Goal: Task Accomplishment & Management: Manage account settings

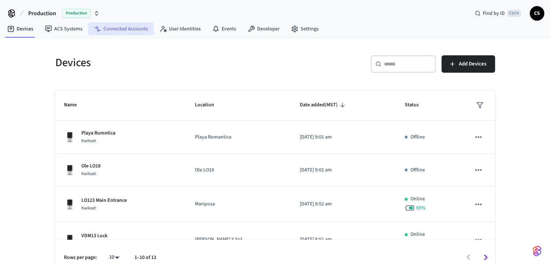
click at [126, 26] on link "Connected Accounts" at bounding box center [120, 28] width 65 height 13
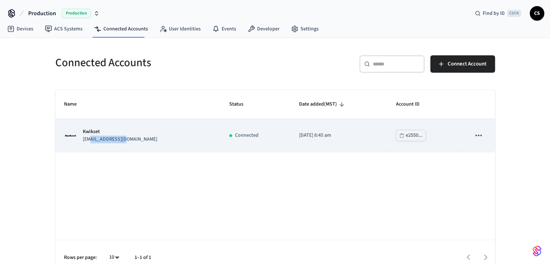
drag, startPoint x: 90, startPoint y: 138, endPoint x: 136, endPoint y: 141, distance: 46.4
click at [133, 141] on div "Kwikset info@gooceano.com" at bounding box center [138, 135] width 148 height 15
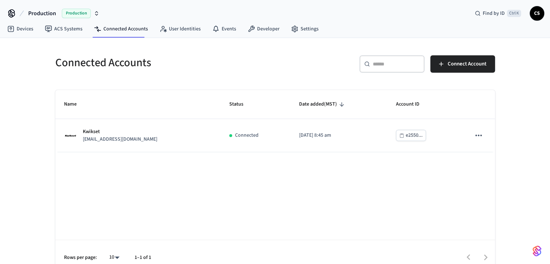
click at [211, 179] on div "Name Status Date added (MST) Account ID Kwikset info@gooceano.com Connected 202…" at bounding box center [275, 182] width 440 height 185
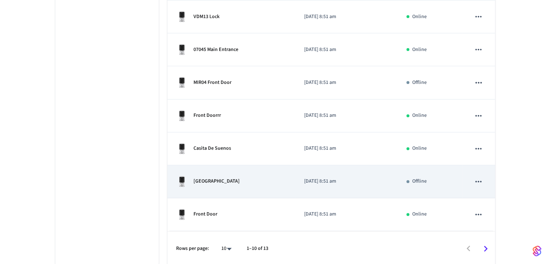
scroll to position [264, 0]
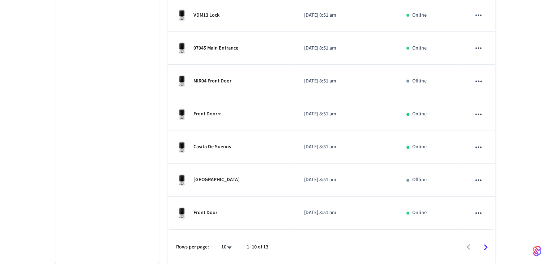
click at [482, 246] on icon "Go to next page" at bounding box center [485, 247] width 11 height 11
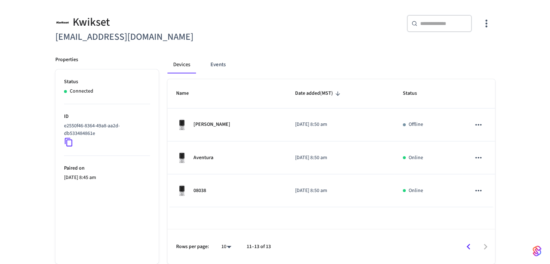
scroll to position [56, 0]
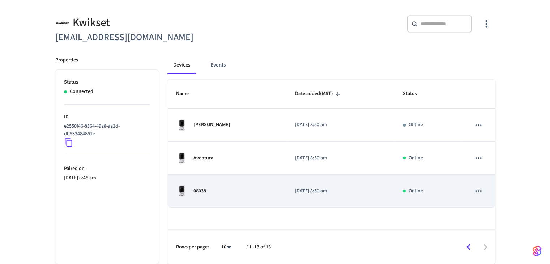
click at [231, 181] on td "08038" at bounding box center [226, 191] width 119 height 33
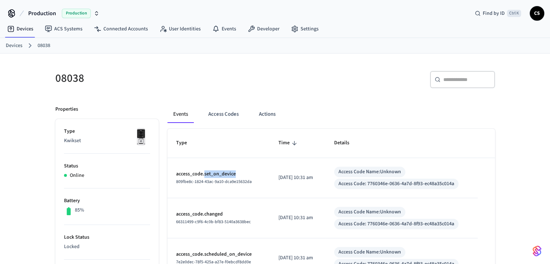
drag, startPoint x: 227, startPoint y: 175, endPoint x: 268, endPoint y: 175, distance: 41.6
click at [246, 175] on p "access_code.set_on_device" at bounding box center [218, 174] width 85 height 8
drag, startPoint x: 290, startPoint y: 177, endPoint x: 321, endPoint y: 179, distance: 31.6
click at [317, 179] on p "2025/08/22 at 10:31 am" at bounding box center [297, 178] width 38 height 8
drag, startPoint x: 344, startPoint y: 172, endPoint x: 413, endPoint y: 167, distance: 68.9
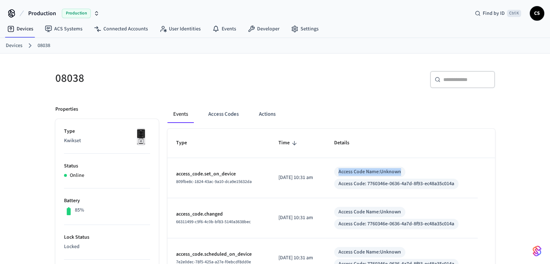
click at [413, 167] on div "Access Code Name: Unknown Access Code: 7760346e-0636-4a7d-8f93-ec48a35c014a" at bounding box center [401, 178] width 135 height 22
drag, startPoint x: 349, startPoint y: 188, endPoint x: 457, endPoint y: 180, distance: 108.8
click at [457, 180] on div "Access Code: 7760346e-0636-4a7d-8f93-ec48a35c014a" at bounding box center [396, 184] width 124 height 10
click at [408, 182] on div "Access Code: 7760346e-0636-4a7d-8f93-ec48a35c014a" at bounding box center [396, 184] width 116 height 8
drag, startPoint x: 201, startPoint y: 174, endPoint x: 247, endPoint y: 174, distance: 46.3
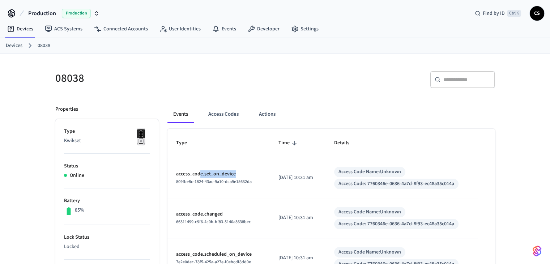
click at [243, 174] on p "access_code.set_on_device" at bounding box center [218, 174] width 85 height 8
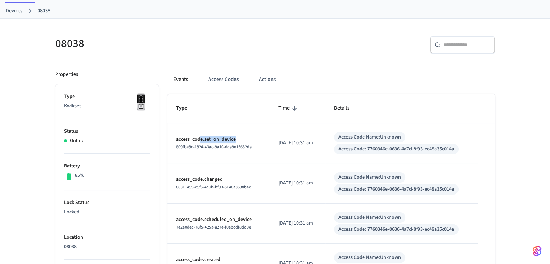
scroll to position [36, 0]
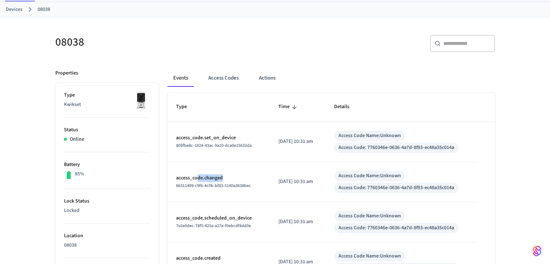
drag, startPoint x: 197, startPoint y: 181, endPoint x: 226, endPoint y: 179, distance: 29.0
click at [226, 179] on p "access_code.changed" at bounding box center [218, 178] width 85 height 8
drag, startPoint x: 302, startPoint y: 220, endPoint x: 276, endPoint y: 222, distance: 26.1
click at [324, 221] on td "2025/08/22 at 10:31 am" at bounding box center [298, 222] width 56 height 40
drag, startPoint x: 215, startPoint y: 221, endPoint x: 247, endPoint y: 216, distance: 32.2
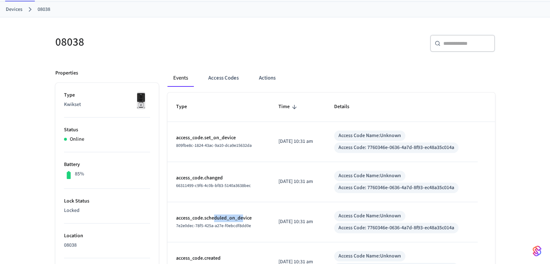
click at [244, 216] on p "access_code.scheduled_on_device" at bounding box center [218, 218] width 85 height 8
click at [247, 216] on p "access_code.scheduled_on_device" at bounding box center [218, 218] width 85 height 8
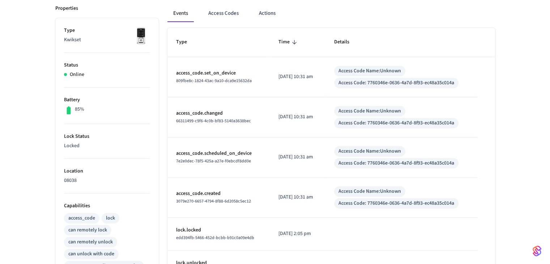
scroll to position [108, 0]
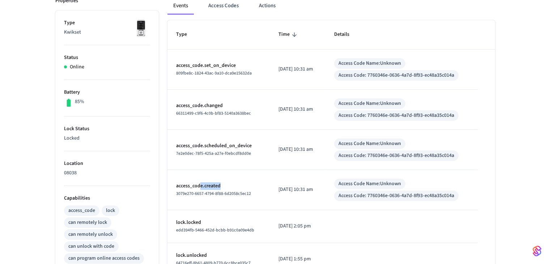
drag, startPoint x: 217, startPoint y: 187, endPoint x: 231, endPoint y: 187, distance: 14.1
click at [231, 187] on p "access_code.created" at bounding box center [218, 186] width 85 height 8
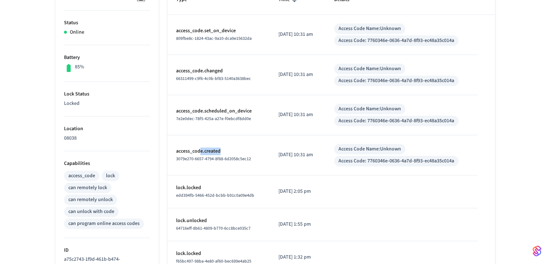
scroll to position [145, 0]
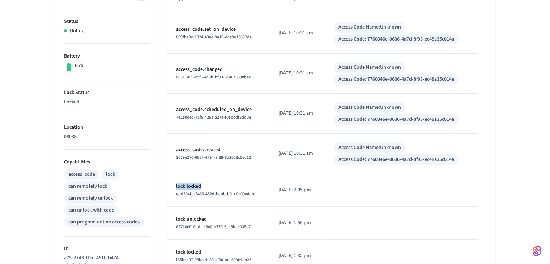
drag, startPoint x: 214, startPoint y: 184, endPoint x: 201, endPoint y: 190, distance: 14.6
click at [172, 188] on td "lock.locked edd394fb-5466-452d-bcbb-b91c0a09e4db" at bounding box center [218, 190] width 102 height 33
drag, startPoint x: 297, startPoint y: 189, endPoint x: 293, endPoint y: 191, distance: 4.1
click at [293, 191] on p "2025/08/12 at 2:05 pm" at bounding box center [297, 190] width 38 height 8
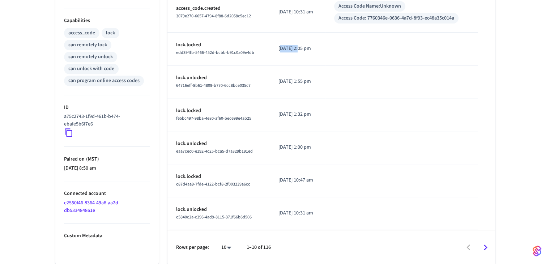
scroll to position [0, 0]
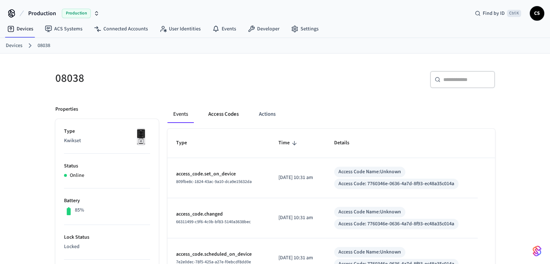
click at [238, 115] on button "Access Codes" at bounding box center [224, 114] width 42 height 17
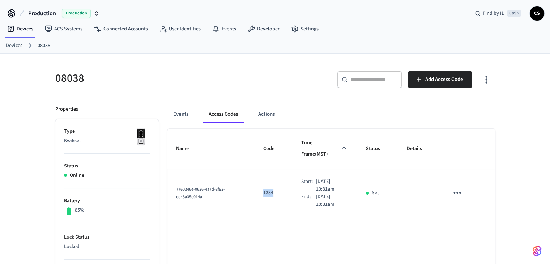
drag, startPoint x: 256, startPoint y: 183, endPoint x: 276, endPoint y: 180, distance: 20.4
click at [276, 180] on td "1234" at bounding box center [274, 193] width 38 height 48
drag, startPoint x: 255, startPoint y: 182, endPoint x: 317, endPoint y: 182, distance: 61.8
click at [292, 182] on tr "7760346e-0636-4a7d-8f93-ec48a35c014a 1234 Start: Aug 22nd 2025 10:31am End: Aug…" at bounding box center [331, 193] width 328 height 48
drag, startPoint x: 332, startPoint y: 182, endPoint x: 338, endPoint y: 183, distance: 6.2
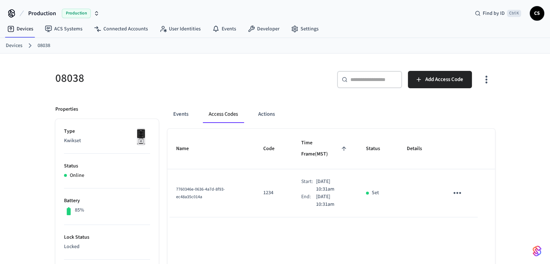
click at [333, 193] on p "Aug 23rd 2025 10:31am" at bounding box center [332, 200] width 33 height 15
click at [387, 189] on div "Set" at bounding box center [378, 193] width 24 height 8
drag, startPoint x: 366, startPoint y: 184, endPoint x: 414, endPoint y: 184, distance: 48.1
click at [398, 184] on tr "7760346e-0636-4a7d-8f93-ec48a35c014a 1234 Start: Aug 22nd 2025 10:31am End: Aug…" at bounding box center [331, 193] width 328 height 48
click at [427, 184] on td "sticky table" at bounding box center [419, 193] width 42 height 48
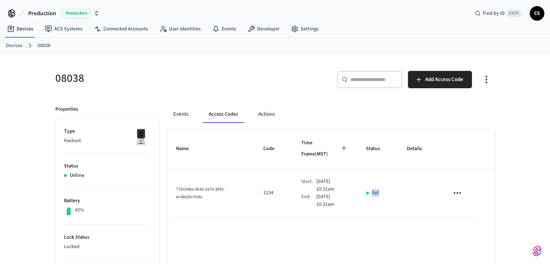
click at [411, 189] on td "sticky table" at bounding box center [419, 193] width 42 height 48
click at [12, 48] on link "Devices" at bounding box center [14, 46] width 17 height 8
click at [24, 44] on ol "Devices 08038" at bounding box center [278, 45] width 544 height 9
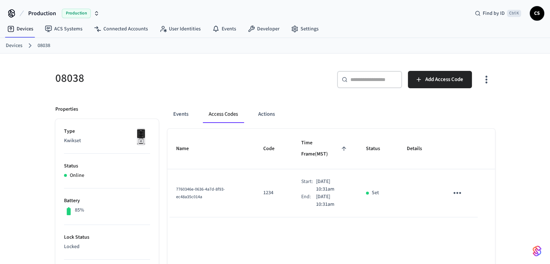
click at [19, 44] on link "Devices" at bounding box center [14, 46] width 17 height 8
click at [11, 47] on link "Devices" at bounding box center [14, 46] width 17 height 8
click at [28, 47] on icon at bounding box center [29, 45] width 9 height 9
click at [31, 29] on link "Devices" at bounding box center [20, 28] width 38 height 13
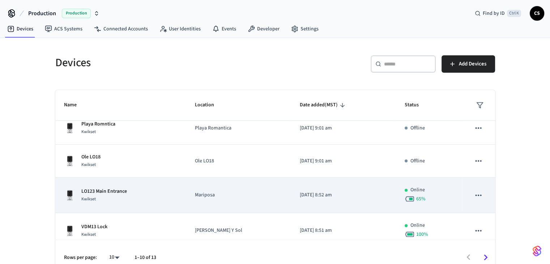
scroll to position [8, 0]
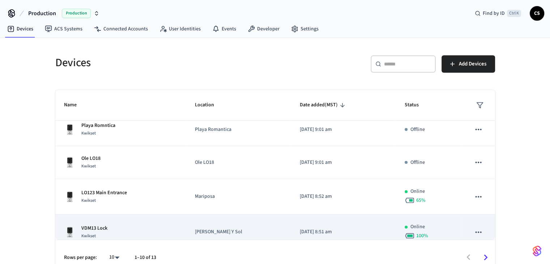
click at [98, 232] on div "Kwikset" at bounding box center [94, 236] width 26 height 8
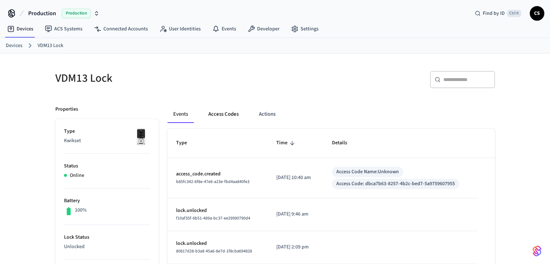
click at [218, 115] on button "Access Codes" at bounding box center [224, 114] width 42 height 17
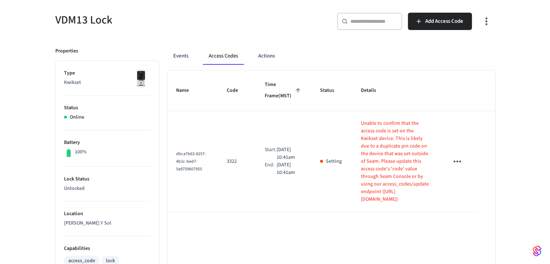
scroll to position [72, 0]
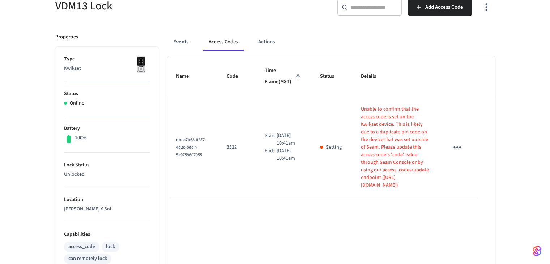
drag, startPoint x: 274, startPoint y: 144, endPoint x: 289, endPoint y: 145, distance: 14.2
click at [289, 145] on div "Start: Aug 22nd 2025 10:41am" at bounding box center [284, 139] width 38 height 15
drag, startPoint x: 362, startPoint y: 109, endPoint x: 425, endPoint y: 116, distance: 63.3
click at [424, 116] on p "Unable to confirm that the access code is set on the Kwikset device. This is li…" at bounding box center [396, 148] width 71 height 84
click at [425, 116] on p "Unable to confirm that the access code is set on the Kwikset device. This is li…" at bounding box center [396, 148] width 71 height 84
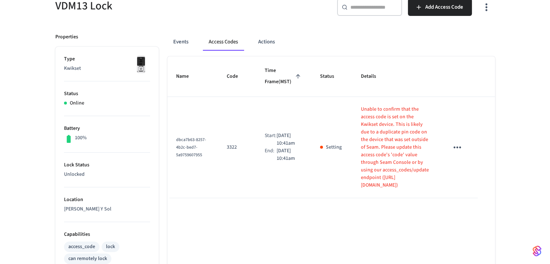
click at [374, 123] on p "Unable to confirm that the access code is set on the Kwikset device. This is li…" at bounding box center [396, 148] width 71 height 84
drag, startPoint x: 357, startPoint y: 124, endPoint x: 401, endPoint y: 136, distance: 44.8
click at [405, 136] on p "Unable to confirm that the access code is set on the Kwikset device. This is li…" at bounding box center [396, 148] width 71 height 84
click at [451, 152] on button "sticky table" at bounding box center [457, 147] width 17 height 17
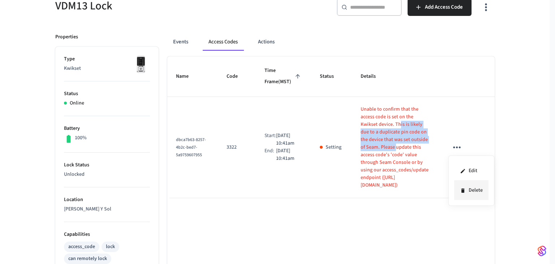
click at [464, 189] on icon at bounding box center [462, 190] width 3 height 4
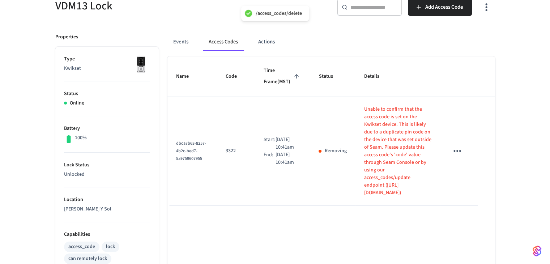
click at [359, 93] on th "Details" at bounding box center [397, 76] width 85 height 41
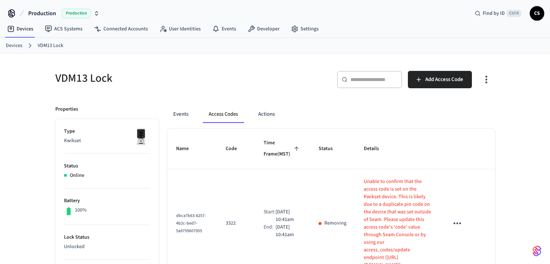
scroll to position [72, 0]
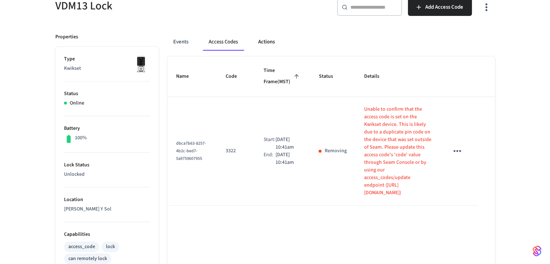
click at [272, 47] on button "Actions" at bounding box center [266, 41] width 28 height 17
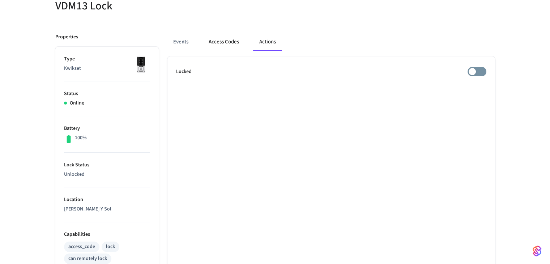
click at [227, 42] on button "Access Codes" at bounding box center [224, 41] width 42 height 17
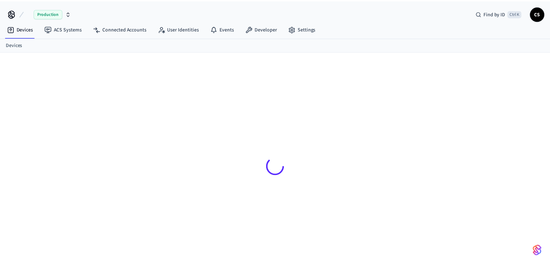
scroll to position [9, 0]
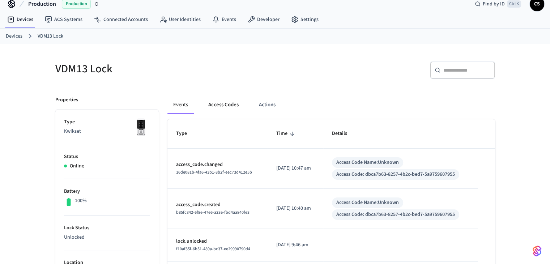
click at [218, 106] on button "Access Codes" at bounding box center [224, 104] width 42 height 17
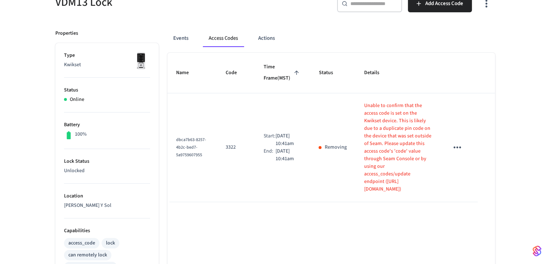
scroll to position [118, 0]
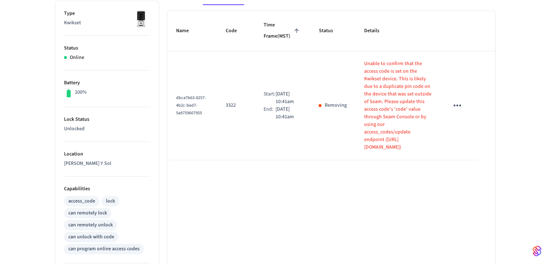
drag, startPoint x: 370, startPoint y: 150, endPoint x: 362, endPoint y: 149, distance: 8.0
click at [364, 149] on p "Unable to confirm that the access code is set on the Kwikset device. This is li…" at bounding box center [398, 105] width 68 height 91
click at [409, 149] on p "Unable to confirm that the access code is set on the Kwikset device. This is li…" at bounding box center [398, 105] width 68 height 91
drag, startPoint x: 383, startPoint y: 149, endPoint x: 356, endPoint y: 77, distance: 77.4
click at [364, 77] on p "Unable to confirm that the access code is set on the Kwikset device. This is li…" at bounding box center [398, 105] width 68 height 91
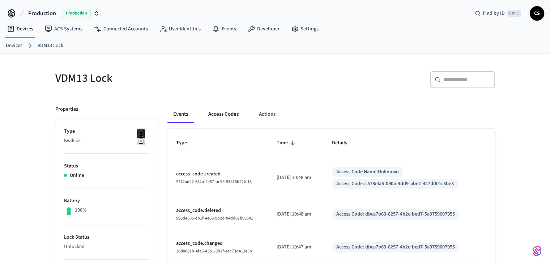
click at [213, 116] on button "Access Codes" at bounding box center [224, 114] width 42 height 17
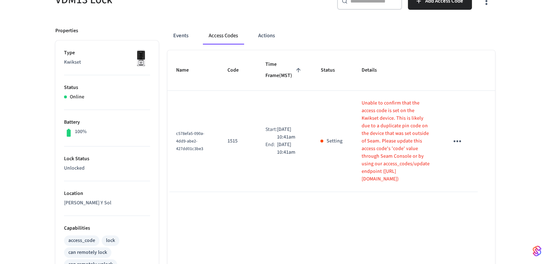
scroll to position [108, 0]
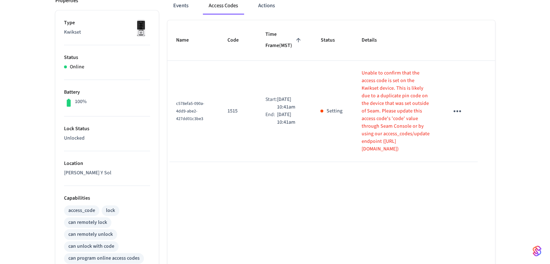
drag, startPoint x: 355, startPoint y: 76, endPoint x: 408, endPoint y: 149, distance: 90.3
click at [408, 149] on p "Unable to confirm that the access code is set on the Kwikset device. This is li…" at bounding box center [396, 111] width 70 height 84
click at [393, 157] on td "Unable to confirm that the access code is set on the Kwikset device. This is li…" at bounding box center [397, 111] width 88 height 101
drag, startPoint x: 395, startPoint y: 155, endPoint x: 349, endPoint y: 76, distance: 91.2
click at [353, 76] on td "Unable to confirm that the access code is set on the Kwikset device. This is li…" at bounding box center [397, 111] width 88 height 101
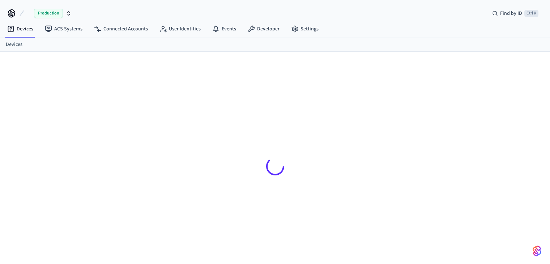
scroll to position [9, 0]
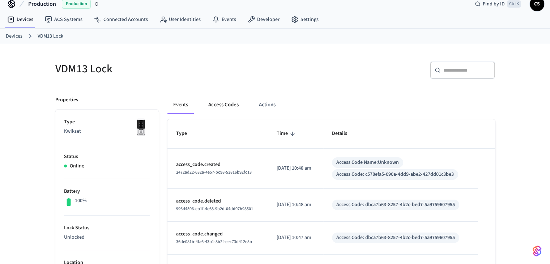
drag, startPoint x: 197, startPoint y: 99, endPoint x: 223, endPoint y: 100, distance: 26.0
click at [204, 99] on div "Events Access Codes Actions" at bounding box center [331, 104] width 328 height 17
click at [223, 101] on button "Access Codes" at bounding box center [224, 104] width 42 height 17
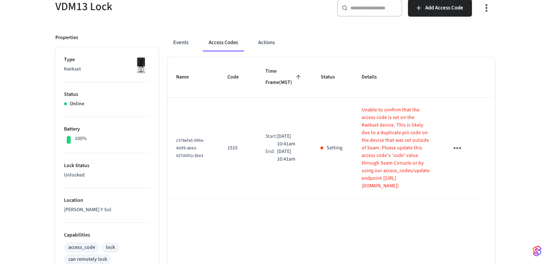
scroll to position [118, 0]
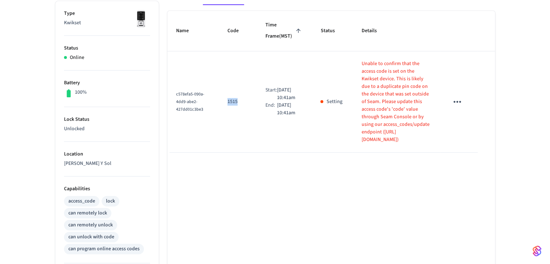
drag, startPoint x: 220, startPoint y: 102, endPoint x: 240, endPoint y: 105, distance: 20.8
click at [240, 105] on td "1515" at bounding box center [238, 101] width 38 height 101
click at [357, 197] on div "Name Code Time Frame (MST) Status Details c578efa5-090a-4dd9-abe2-427dd01c3be3 …" at bounding box center [331, 211] width 328 height 400
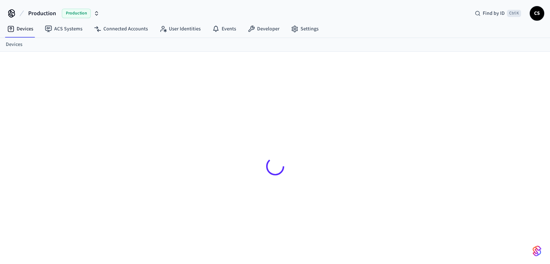
scroll to position [9, 0]
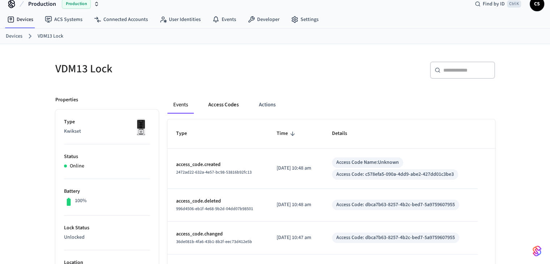
click at [229, 96] on button "Access Codes" at bounding box center [224, 104] width 42 height 17
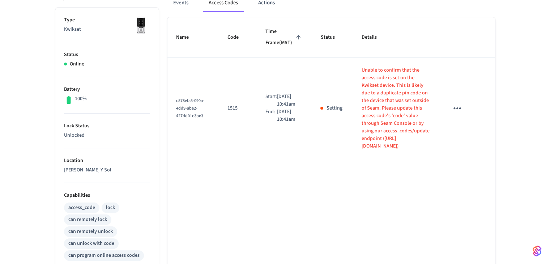
scroll to position [118, 0]
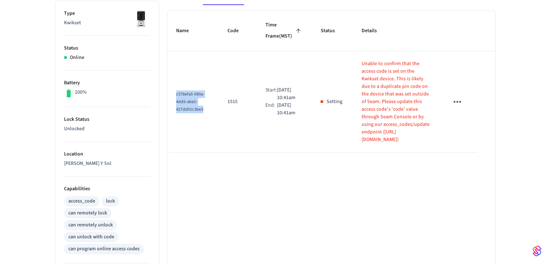
drag, startPoint x: 175, startPoint y: 95, endPoint x: 205, endPoint y: 107, distance: 32.8
click at [205, 107] on td "c578efa5-090a-4dd9-abe2-427dd01c3be3" at bounding box center [192, 101] width 51 height 101
click at [195, 108] on span "c578efa5-090a-4dd9-abe2-427dd01c3be3" at bounding box center [190, 101] width 28 height 21
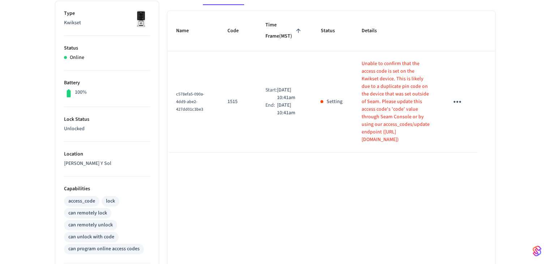
drag, startPoint x: 225, startPoint y: 194, endPoint x: 217, endPoint y: 195, distance: 7.6
click at [225, 195] on div "Name Code Time Frame (MST) Status Details c578efa5-090a-4dd9-abe2-427dd01c3be3 …" at bounding box center [331, 211] width 328 height 400
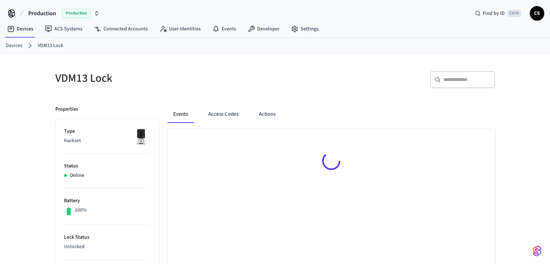
scroll to position [118, 0]
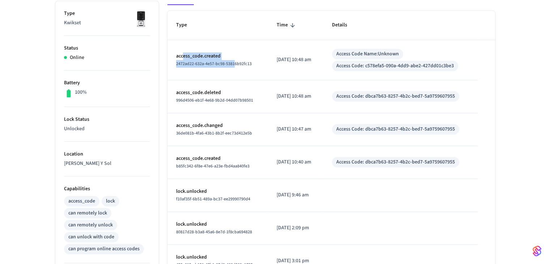
drag, startPoint x: 205, startPoint y: 59, endPoint x: 233, endPoint y: 70, distance: 29.7
click at [233, 70] on td "access_code.created 2472ad22-632a-4e57-bc98-53816b92fc13" at bounding box center [217, 60] width 101 height 40
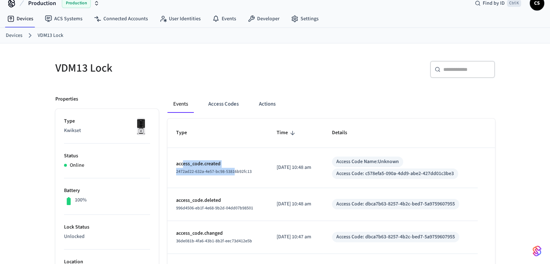
scroll to position [9, 0]
click at [210, 107] on button "Access Codes" at bounding box center [224, 104] width 42 height 17
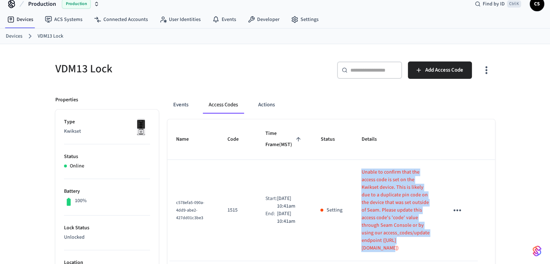
drag, startPoint x: 351, startPoint y: 170, endPoint x: 394, endPoint y: 229, distance: 73.1
click at [394, 229] on td "Unable to confirm that the access code is set on the Kwikset device. This is li…" at bounding box center [397, 210] width 88 height 101
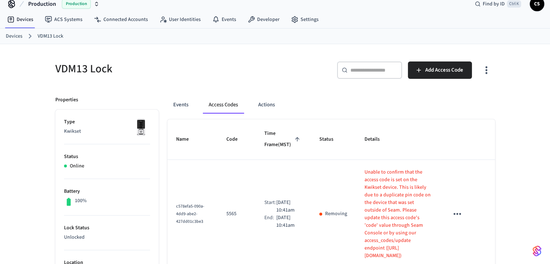
click at [325, 218] on p "Removing" at bounding box center [336, 214] width 22 height 8
click at [459, 120] on th "sticky table" at bounding box center [458, 139] width 37 height 41
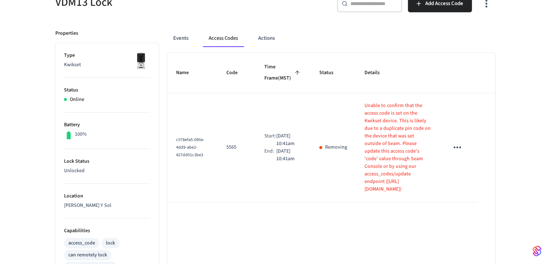
scroll to position [82, 0]
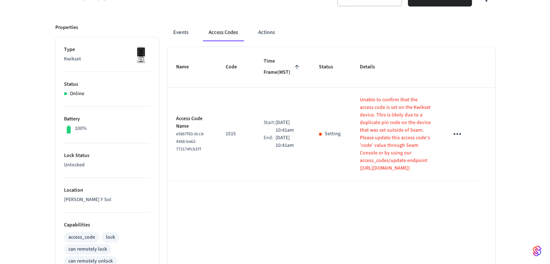
drag, startPoint x: 354, startPoint y: 98, endPoint x: 393, endPoint y: 179, distance: 90.1
click at [393, 179] on td "Unable to confirm that the access code is set on the Kwikset device. This is li…" at bounding box center [395, 135] width 89 height 94
click at [386, 109] on p "Unable to confirm that the access code is set on the Kwikset device. This is li…" at bounding box center [396, 134] width 72 height 76
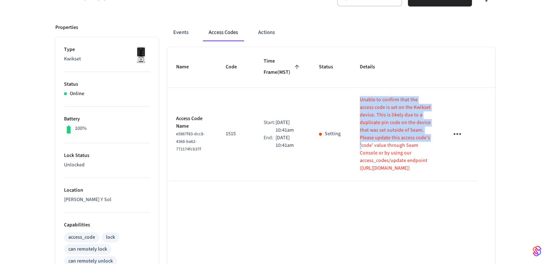
drag, startPoint x: 352, startPoint y: 97, endPoint x: 382, endPoint y: 133, distance: 47.2
click at [382, 133] on p "Unable to confirm that the access code is set on the Kwikset device. This is li…" at bounding box center [396, 134] width 72 height 76
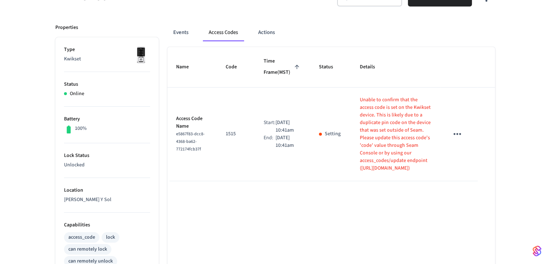
click at [446, 137] on td "sticky table" at bounding box center [458, 135] width 37 height 94
click at [451, 137] on button "sticky table" at bounding box center [457, 133] width 17 height 17
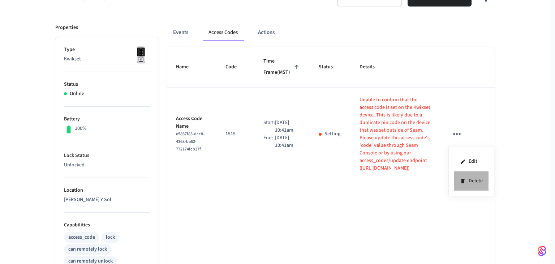
click at [479, 181] on li "Delete" at bounding box center [472, 180] width 34 height 19
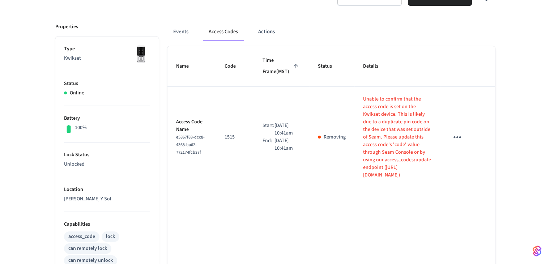
scroll to position [82, 0]
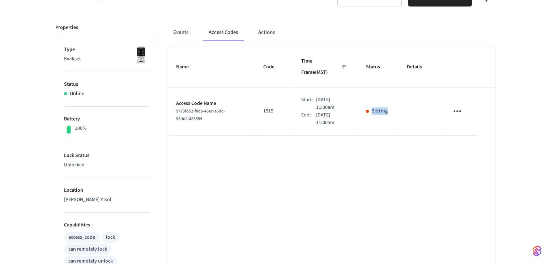
drag, startPoint x: 373, startPoint y: 102, endPoint x: 418, endPoint y: 102, distance: 45.2
click at [401, 100] on tr "Access Code Name 9773fd52-f0d8-46ec-a6dc-93dd2af55854 1515 Start: Aug 22nd 2025…" at bounding box center [331, 112] width 328 height 48
click at [421, 102] on td "sticky table" at bounding box center [419, 112] width 42 height 48
drag, startPoint x: 401, startPoint y: 100, endPoint x: 429, endPoint y: 123, distance: 35.7
click at [430, 123] on td "sticky table" at bounding box center [419, 112] width 42 height 48
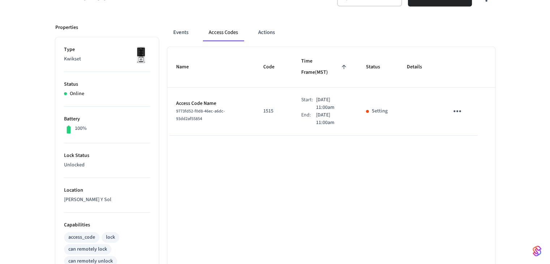
click at [374, 167] on div "Name Code Time Frame (MST) Status Details Access Code Name 9773fd52-f0d8-46ec-a…" at bounding box center [331, 247] width 328 height 400
drag, startPoint x: 309, startPoint y: 87, endPoint x: 334, endPoint y: 89, distance: 25.7
click at [334, 96] on div "Start: Aug 22nd 2025 11:00am" at bounding box center [324, 103] width 47 height 15
click at [316, 96] on p "Aug 22nd 2025 11:00am" at bounding box center [332, 103] width 33 height 15
drag, startPoint x: 304, startPoint y: 96, endPoint x: 323, endPoint y: 96, distance: 18.8
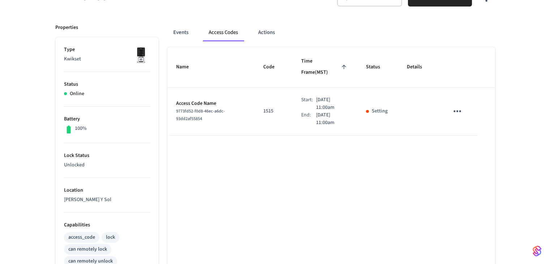
click at [323, 96] on div "Start: Aug 22nd 2025 11:00am" at bounding box center [324, 103] width 47 height 15
click at [342, 96] on p "Aug 22nd 2025 11:00am" at bounding box center [332, 103] width 33 height 15
drag, startPoint x: 330, startPoint y: 95, endPoint x: 287, endPoint y: 91, distance: 43.6
click at [293, 91] on td "Start: Aug 22nd 2025 11:00am End: Aug 23rd 2025 11:00am" at bounding box center [325, 112] width 65 height 48
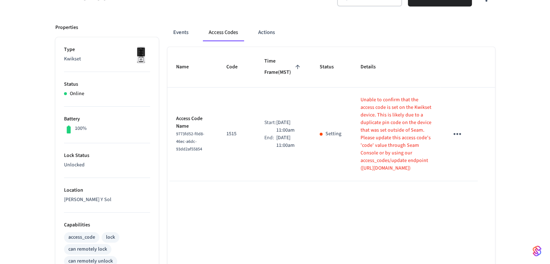
click at [455, 139] on icon "sticky table" at bounding box center [457, 133] width 11 height 11
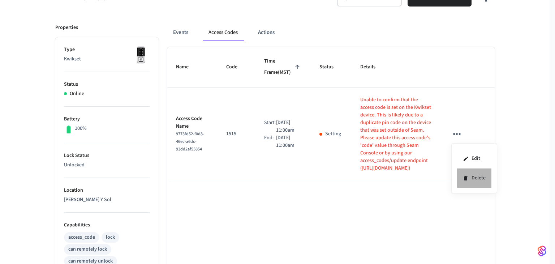
click at [465, 172] on li "Delete" at bounding box center [474, 178] width 34 height 19
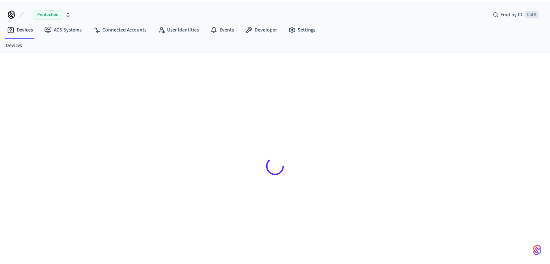
scroll to position [9, 0]
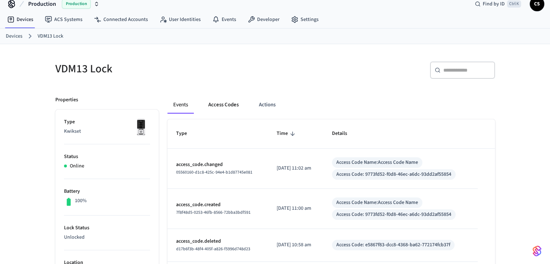
click at [241, 105] on button "Access Codes" at bounding box center [224, 104] width 42 height 17
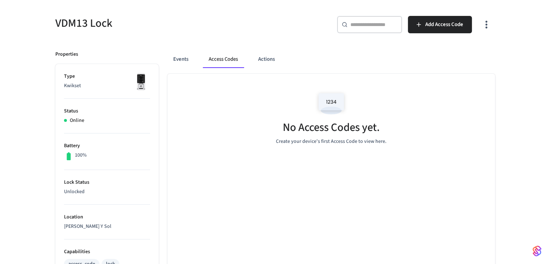
scroll to position [46, 0]
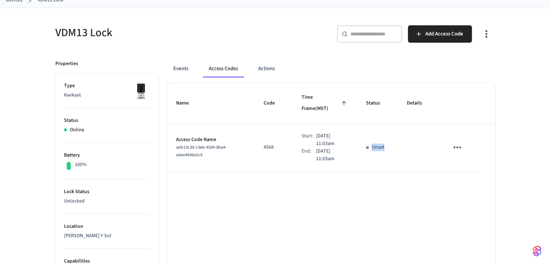
drag, startPoint x: 388, startPoint y: 135, endPoint x: 366, endPoint y: 134, distance: 22.1
click at [366, 134] on td "Unset" at bounding box center [377, 148] width 41 height 48
click at [378, 144] on p "Unset" at bounding box center [378, 148] width 13 height 8
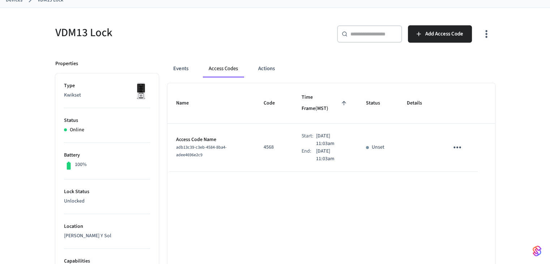
click at [376, 144] on p "Unset" at bounding box center [378, 148] width 13 height 8
drag, startPoint x: 173, startPoint y: 76, endPoint x: 205, endPoint y: 76, distance: 32.2
click at [176, 76] on button "Events" at bounding box center [180, 68] width 27 height 17
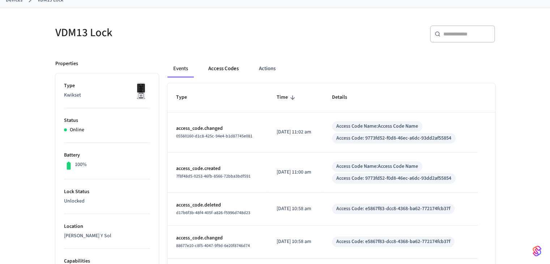
click at [212, 73] on button "Access Codes" at bounding box center [224, 68] width 42 height 17
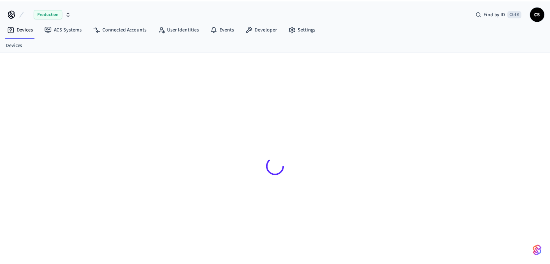
scroll to position [9, 0]
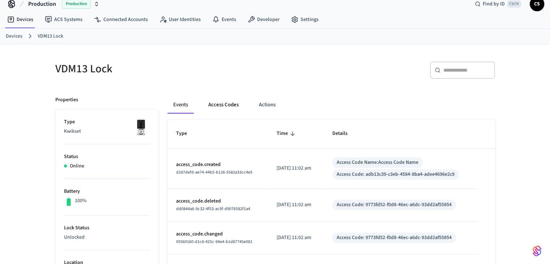
click at [221, 99] on button "Access Codes" at bounding box center [224, 104] width 42 height 17
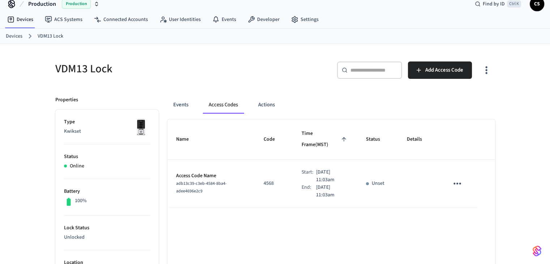
drag, startPoint x: 383, startPoint y: 174, endPoint x: 389, endPoint y: 175, distance: 5.8
click at [383, 180] on p "Unset" at bounding box center [378, 184] width 13 height 8
click at [464, 175] on button "sticky table" at bounding box center [457, 183] width 17 height 17
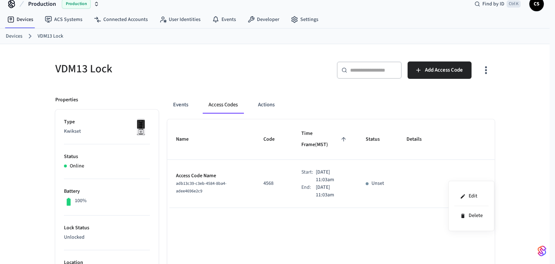
click at [494, 166] on div at bounding box center [277, 132] width 555 height 264
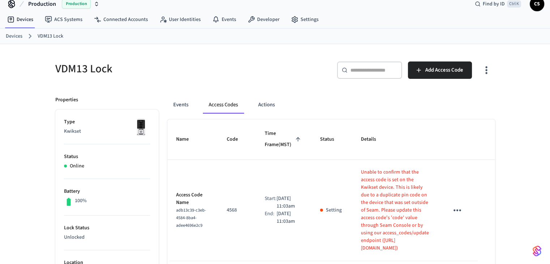
click at [461, 212] on icon "sticky table" at bounding box center [457, 210] width 11 height 11
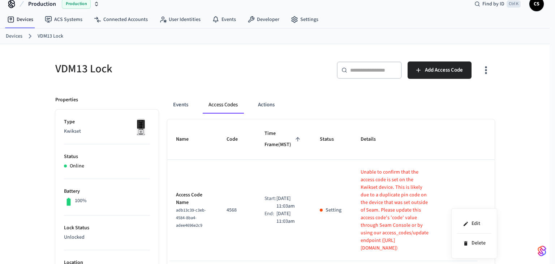
drag, startPoint x: 203, startPoint y: 229, endPoint x: 171, endPoint y: 209, distance: 38.0
click at [175, 212] on div at bounding box center [277, 132] width 555 height 264
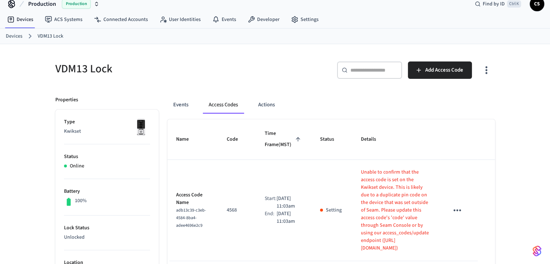
click at [178, 208] on span "adb13c39-c3eb-4584-8ba4-adee4696e2c9" at bounding box center [191, 217] width 30 height 21
drag, startPoint x: 174, startPoint y: 206, endPoint x: 205, endPoint y: 226, distance: 36.7
click at [204, 226] on td "Access Code Name adb13c39-c3eb-4584-8ba4-adee4696e2c9" at bounding box center [192, 210] width 51 height 101
copy span "adb13c39-c3eb-4584-8ba4-adee4696e2c9"
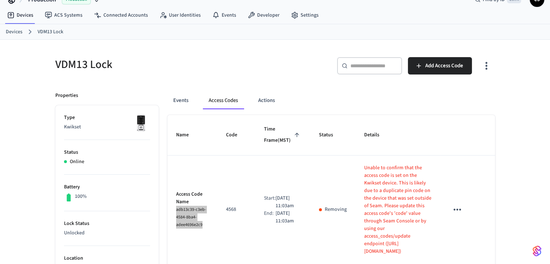
scroll to position [0, 0]
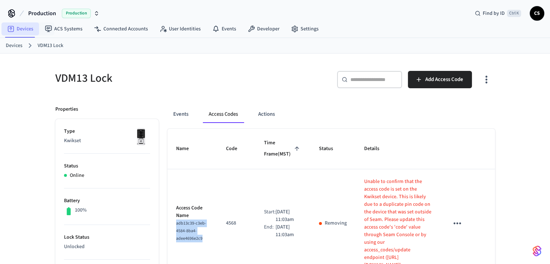
click at [22, 29] on link "Devices" at bounding box center [20, 28] width 38 height 13
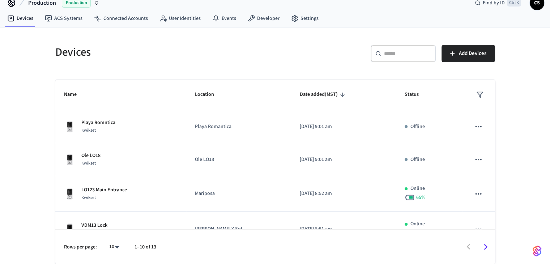
scroll to position [225, 0]
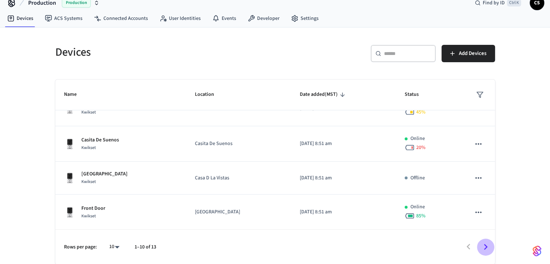
click at [486, 246] on icon "Go to next page" at bounding box center [486, 247] width 4 height 6
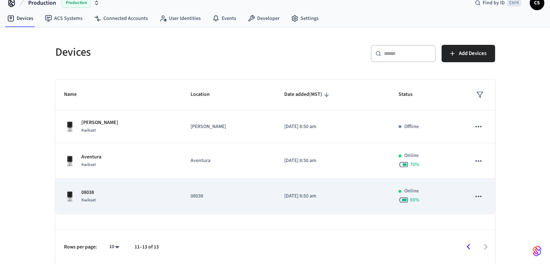
click at [84, 191] on p "08038" at bounding box center [88, 193] width 14 height 8
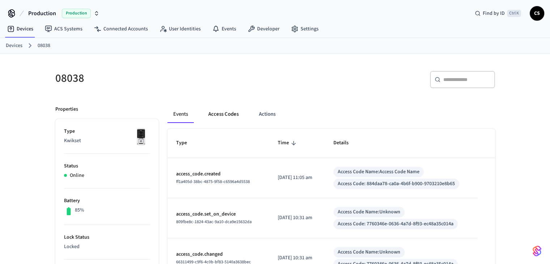
click at [211, 115] on button "Access Codes" at bounding box center [224, 114] width 42 height 17
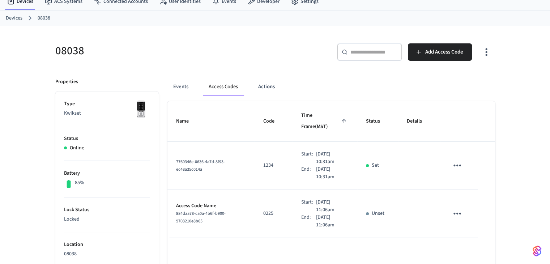
scroll to position [108, 0]
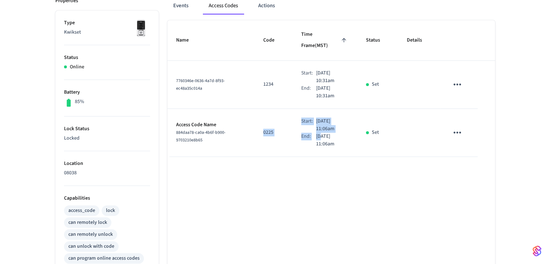
drag, startPoint x: 266, startPoint y: 120, endPoint x: 313, endPoint y: 127, distance: 47.6
click at [313, 127] on tr "Access Code Name 884daa78-ca0a-4b6f-b900-9703210e8b65 0225 Start: [DATE] 11:06a…" at bounding box center [331, 133] width 328 height 48
drag, startPoint x: 385, startPoint y: 121, endPoint x: 345, endPoint y: 124, distance: 40.2
click at [359, 120] on td "Set" at bounding box center [377, 133] width 41 height 48
drag, startPoint x: 337, startPoint y: 132, endPoint x: 308, endPoint y: 119, distance: 31.6
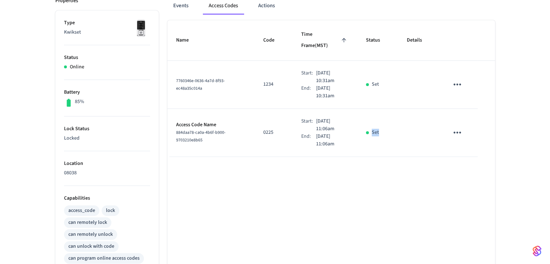
click at [293, 109] on td "Start: [DATE] 11:06am End: [DATE] 11:06am" at bounding box center [325, 133] width 65 height 48
click at [491, 140] on table "Name Code Time Frame (MST) Status Details 7760346e-0636-4a7d-8f93-ec48a35c014a …" at bounding box center [331, 88] width 328 height 137
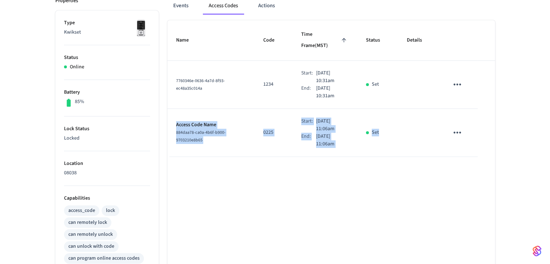
drag, startPoint x: 391, startPoint y: 122, endPoint x: 169, endPoint y: 112, distance: 221.9
click at [169, 112] on tr "Access Code Name 884daa78-ca0a-4b6f-b900-9703210e8b65 0225 Start: [DATE] 11:06a…" at bounding box center [331, 133] width 328 height 48
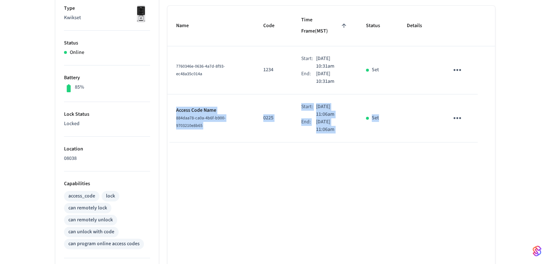
scroll to position [181, 0]
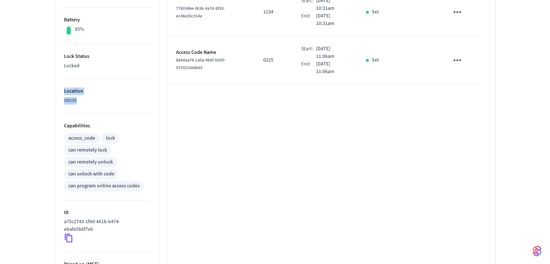
drag, startPoint x: 78, startPoint y: 100, endPoint x: 60, endPoint y: 89, distance: 21.7
click at [60, 89] on ul "Type Kwikset Status Online Battery 85% Lock Status Locked Location 08038 Capabi…" at bounding box center [106, 146] width 103 height 417
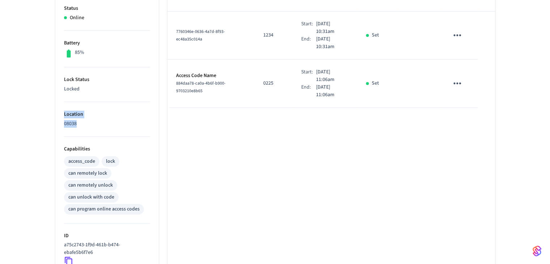
scroll to position [0, 0]
